Goal: Transaction & Acquisition: Purchase product/service

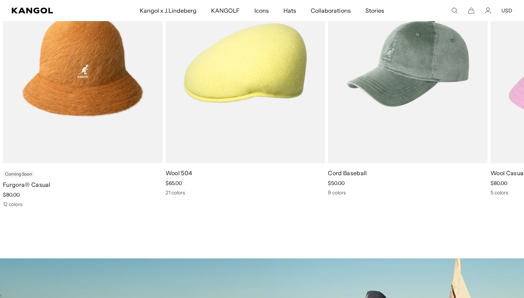
scroll to position [341, 0]
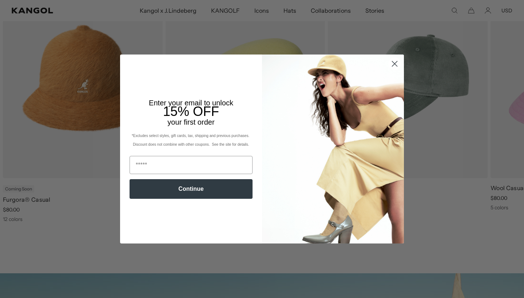
click at [397, 64] on circle "Close dialog" at bounding box center [394, 64] width 12 height 12
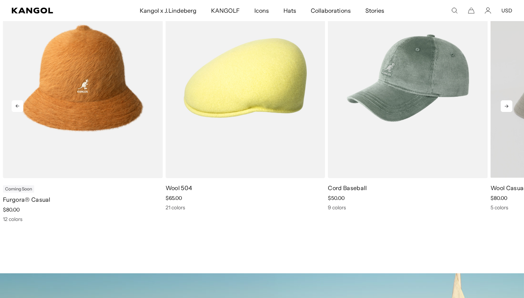
scroll to position [0, 0]
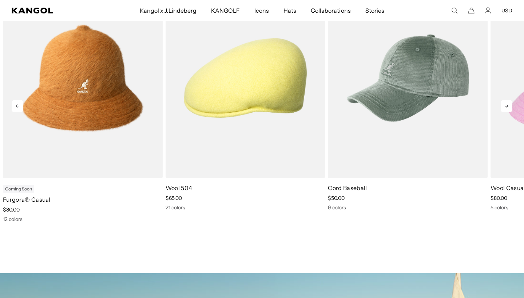
click at [505, 108] on icon at bounding box center [506, 106] width 12 height 12
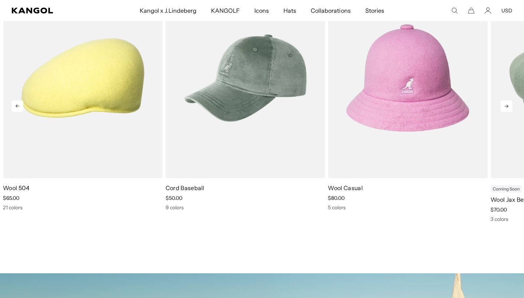
click at [505, 107] on icon at bounding box center [506, 106] width 12 height 12
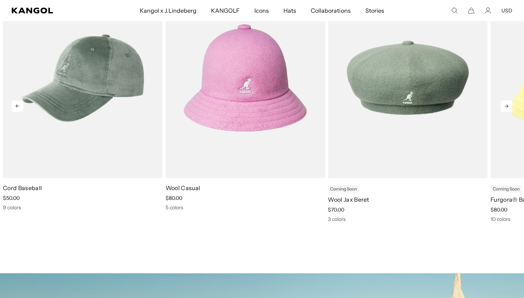
scroll to position [0, 150]
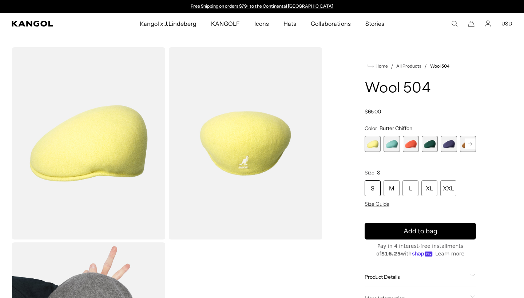
click at [277, 154] on img "Gallery Viewer" at bounding box center [245, 143] width 154 height 192
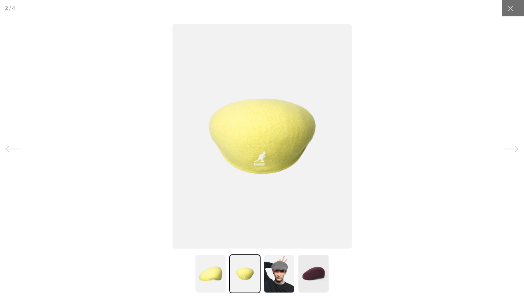
click at [285, 271] on img at bounding box center [278, 274] width 31 height 39
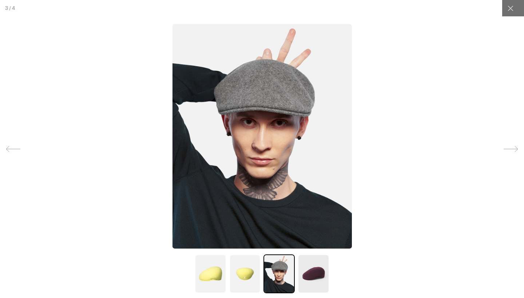
click at [247, 262] on img at bounding box center [244, 274] width 31 height 39
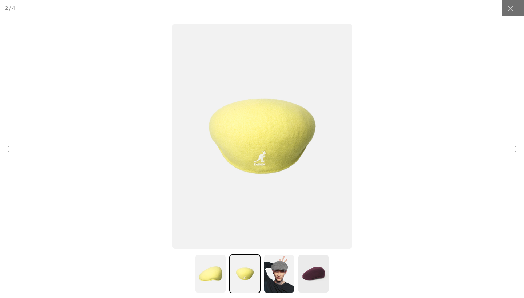
click at [233, 259] on img at bounding box center [244, 274] width 31 height 39
click at [213, 264] on img at bounding box center [210, 274] width 31 height 39
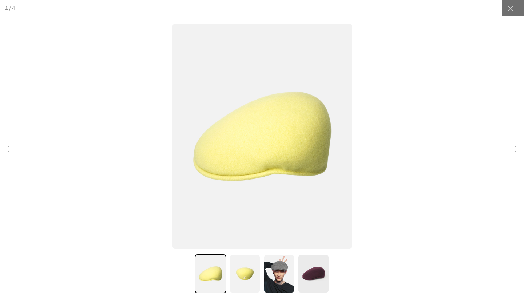
scroll to position [0, 0]
click at [508, 8] on icon at bounding box center [509, 8] width 7 height 7
